Goal: Transaction & Acquisition: Purchase product/service

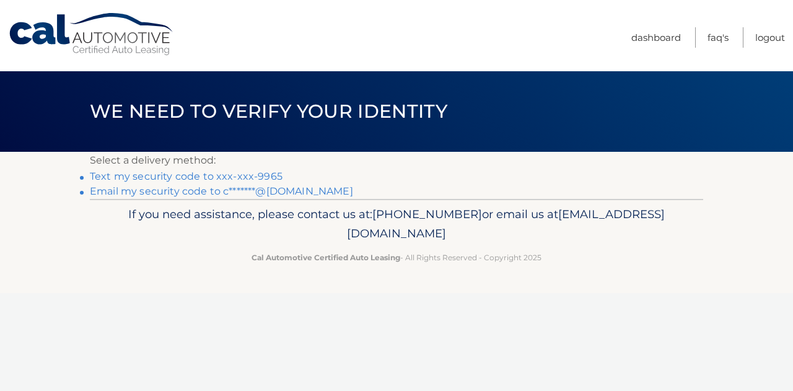
click at [227, 175] on link "Text my security code to xxx-xxx-9965" at bounding box center [186, 176] width 193 height 12
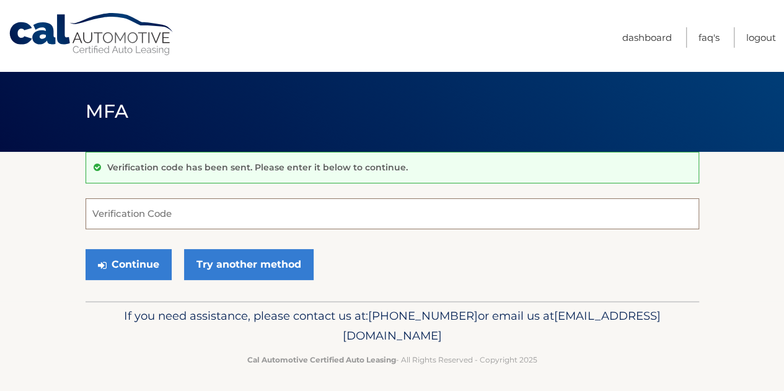
click at [249, 208] on input "Verification Code" at bounding box center [391, 213] width 613 height 31
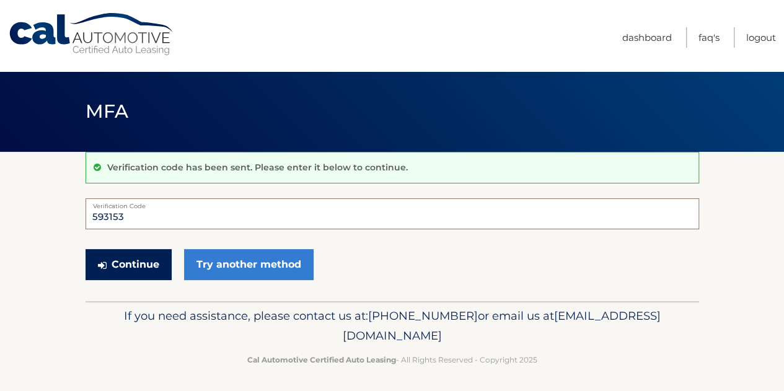
type input "593153"
click at [147, 256] on button "Continue" at bounding box center [128, 264] width 86 height 31
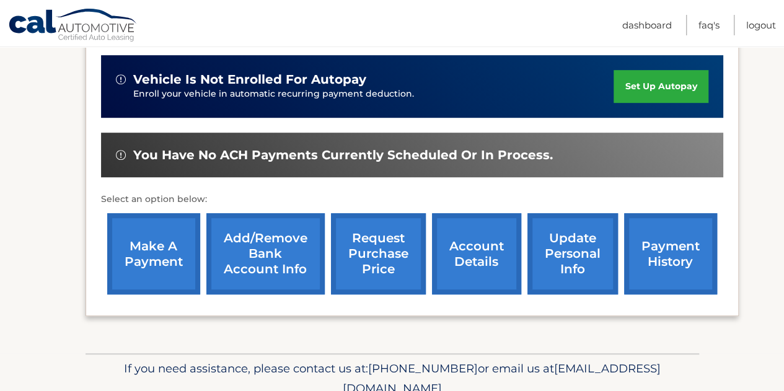
scroll to position [309, 0]
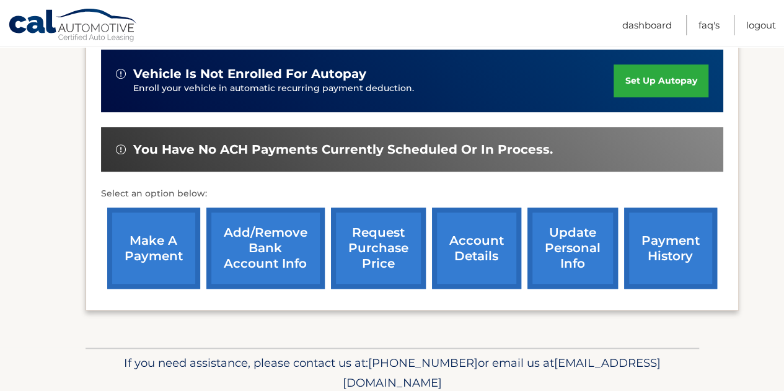
click at [147, 256] on link "make a payment" at bounding box center [153, 248] width 93 height 81
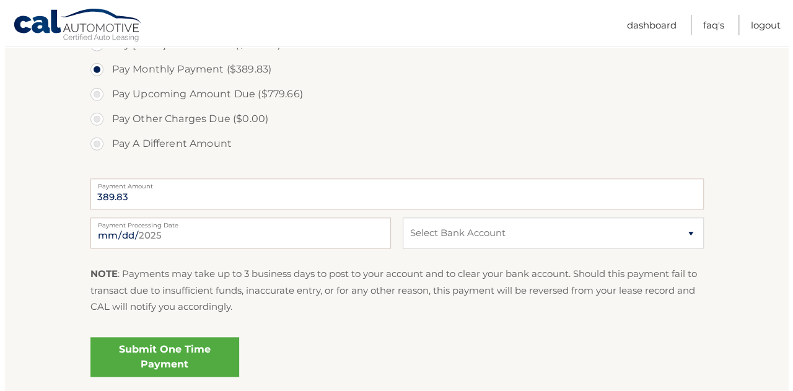
scroll to position [453, 0]
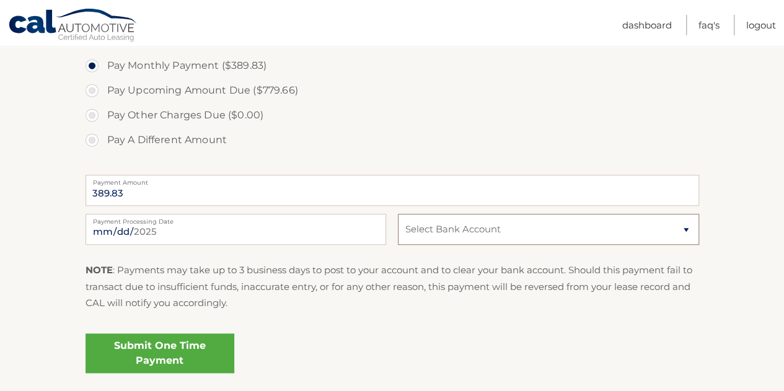
click at [428, 232] on select "Select Bank Account Checking ALLIANT CREDIT UNION *****8096 Checking TD BANK, N…" at bounding box center [548, 229] width 300 height 31
select select "MWU0YjBhMDEtMDgyOC00NzNhLWI3MzgtYzg1MTM5ZjY5YTRj"
click at [398, 214] on select "Select Bank Account Checking ALLIANT CREDIT UNION *****8096 Checking TD BANK, N…" at bounding box center [548, 229] width 300 height 31
click at [222, 354] on link "Submit One Time Payment" at bounding box center [159, 353] width 149 height 40
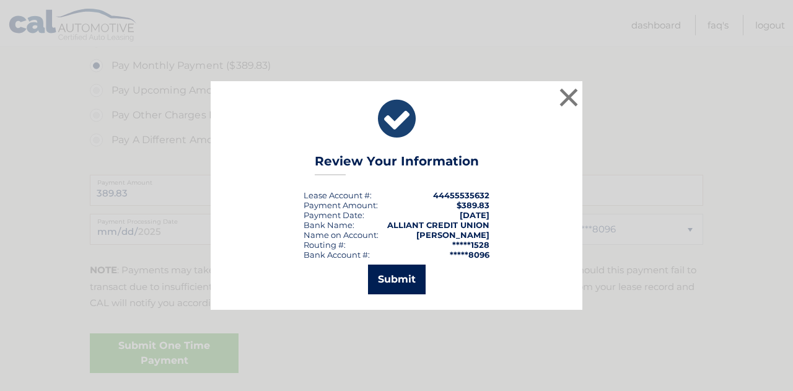
click at [399, 280] on button "Submit" at bounding box center [397, 280] width 58 height 30
